Goal: Browse casually: Explore the website without a specific task or goal

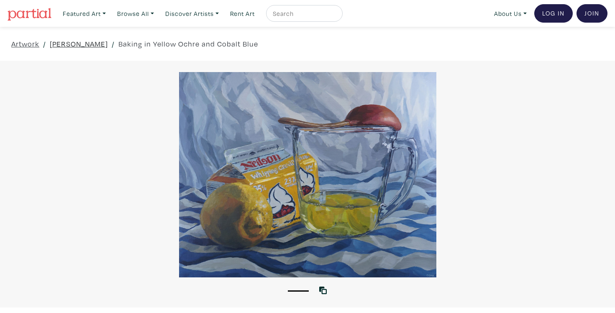
click at [88, 43] on link "Sonya Katashonova" at bounding box center [79, 43] width 58 height 11
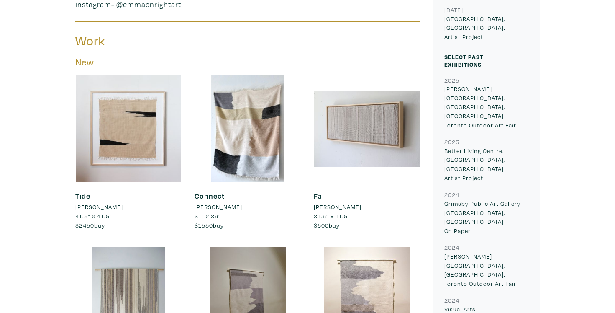
scroll to position [679, 0]
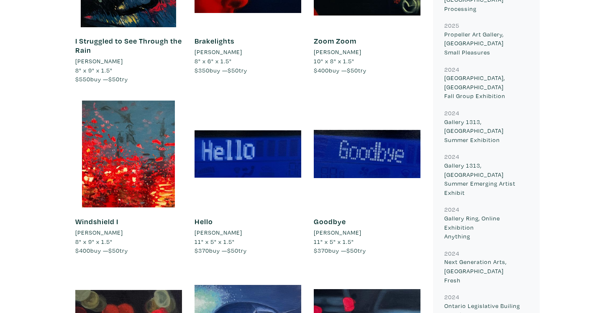
scroll to position [629, 0]
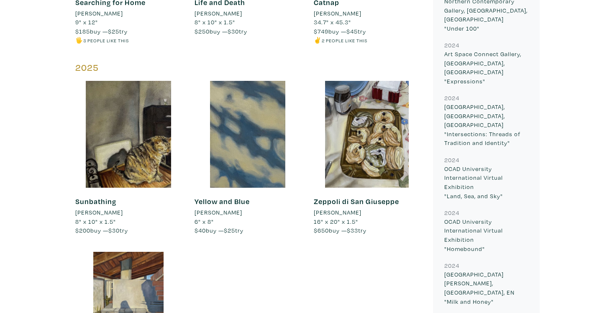
scroll to position [739, 0]
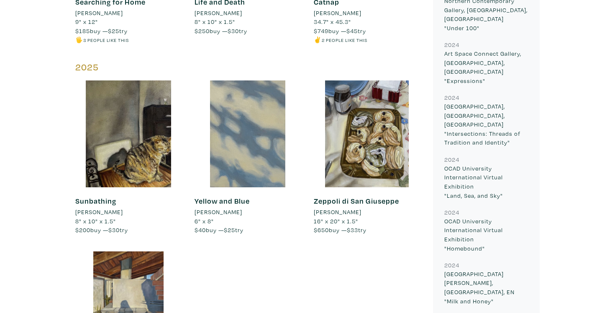
click at [210, 144] on div at bounding box center [248, 133] width 107 height 107
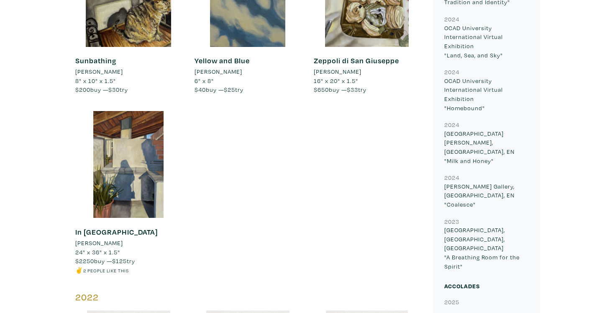
scroll to position [882, 0]
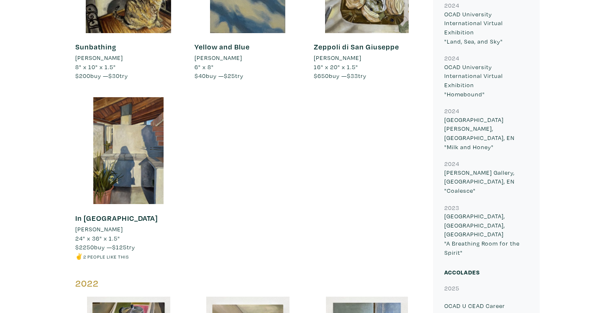
scroll to position [867, 0]
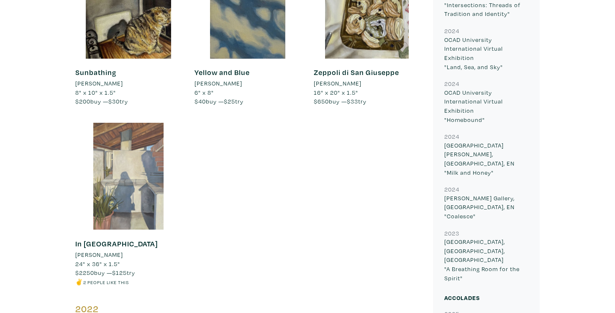
click at [110, 199] on div at bounding box center [128, 176] width 107 height 107
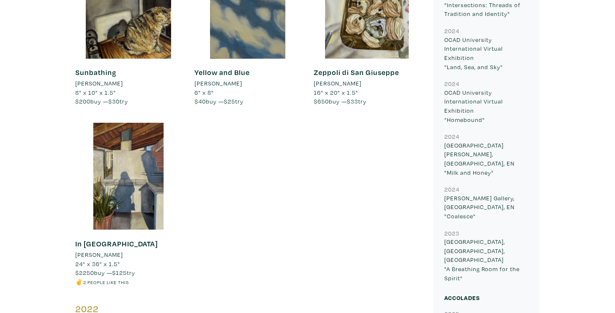
click at [234, 135] on div "2024 Mi Chiamo Isabella Nicastro 8" x 10" x 1.5" $250 buy — $30 try #bright #st…" at bounding box center [248, 218] width 358 height 1346
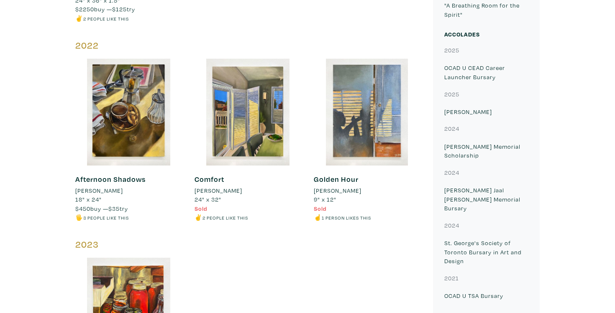
scroll to position [1134, 0]
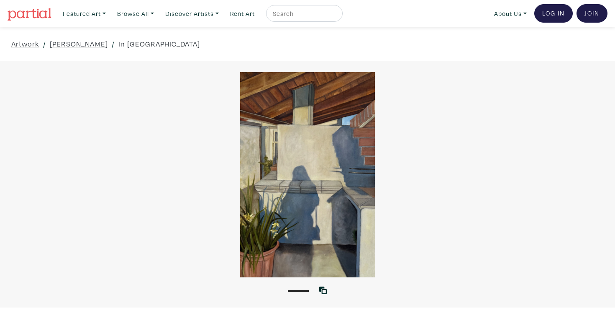
click at [306, 205] on div at bounding box center [307, 174] width 615 height 205
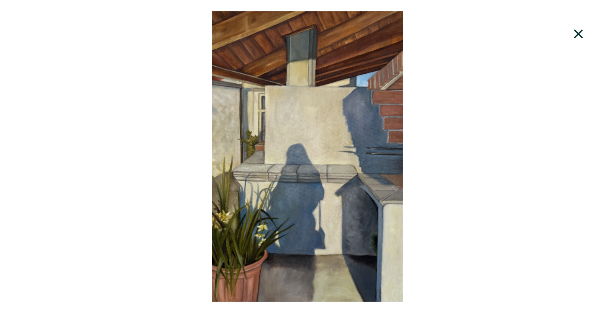
click at [306, 205] on div at bounding box center [307, 156] width 615 height 290
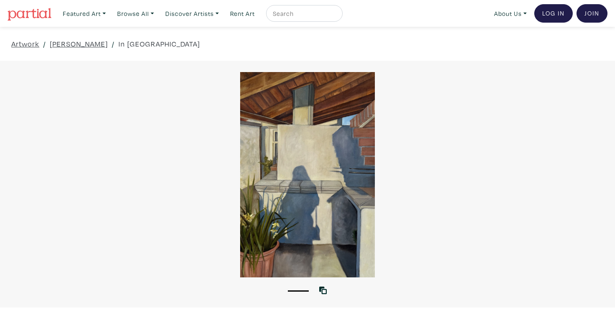
click at [176, 54] on div "Artwork / Isabella Nicastro / In Ombra" at bounding box center [307, 44] width 615 height 34
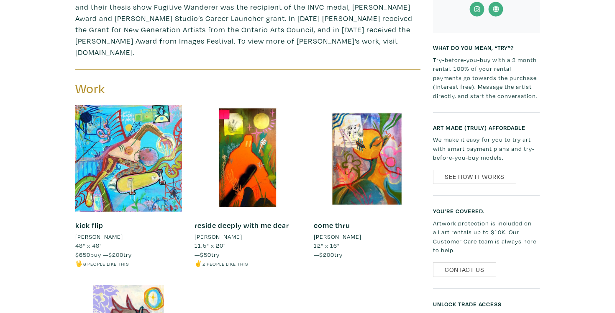
scroll to position [368, 0]
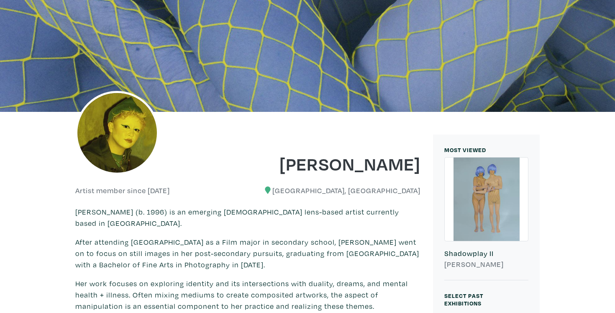
scroll to position [24, 0]
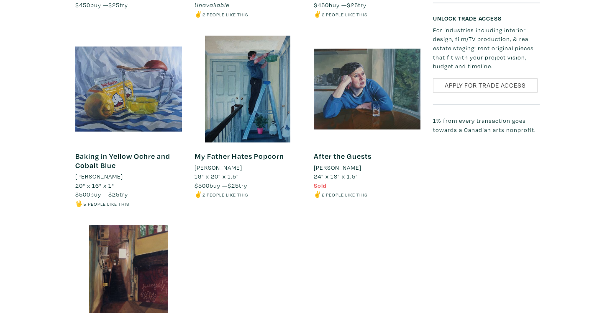
scroll to position [709, 0]
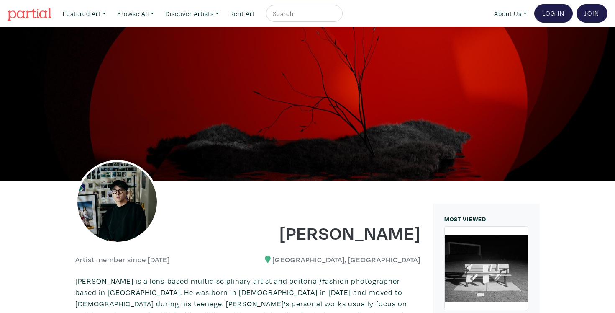
scroll to position [362, 0]
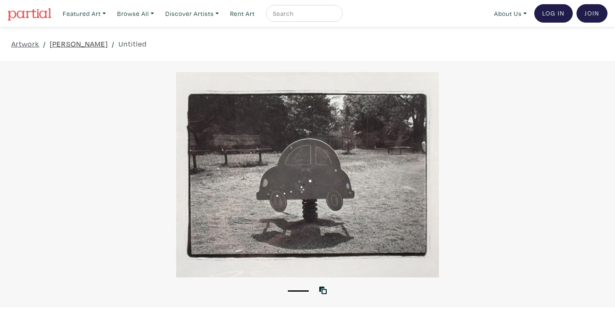
click at [66, 43] on link "[PERSON_NAME]" at bounding box center [79, 43] width 58 height 11
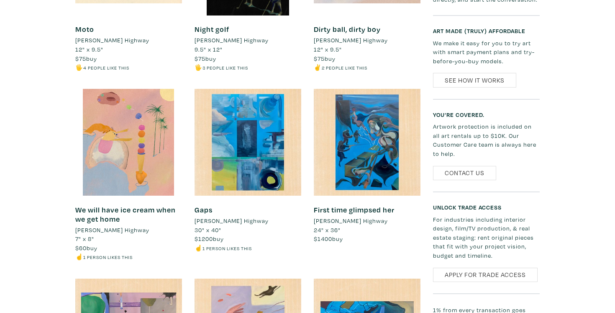
scroll to position [462, 0]
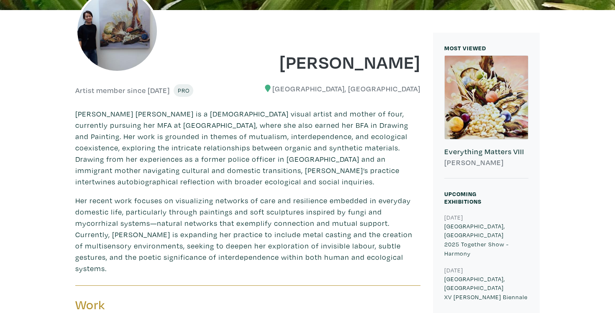
scroll to position [402, 0]
